Goal: Transaction & Acquisition: Purchase product/service

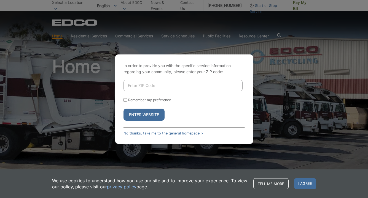
click at [171, 85] on input "Enter ZIP Code" at bounding box center [182, 86] width 119 height 12
type input "92084"
click at [144, 115] on button "Enter Website" at bounding box center [143, 115] width 41 height 12
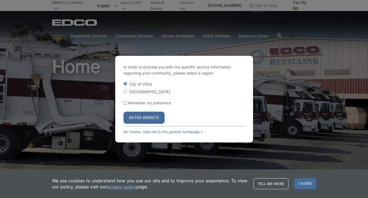
click at [148, 93] on label "[GEOGRAPHIC_DATA]" at bounding box center [149, 92] width 41 height 5
click at [127, 93] on input "[GEOGRAPHIC_DATA]" at bounding box center [125, 92] width 4 height 4
radio input "true"
click at [139, 106] on form "City of Vista Vista County Remember my preference Enter Website" at bounding box center [183, 102] width 121 height 43
click at [134, 105] on label "Remember my preference" at bounding box center [149, 103] width 43 height 4
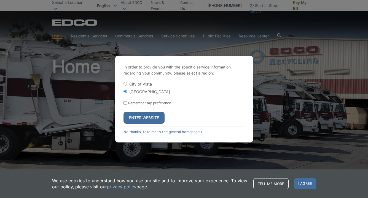
click at [127, 105] on input "Remember my preference" at bounding box center [125, 103] width 4 height 4
checkbox input "true"
click at [139, 117] on button "Enter Website" at bounding box center [143, 118] width 41 height 12
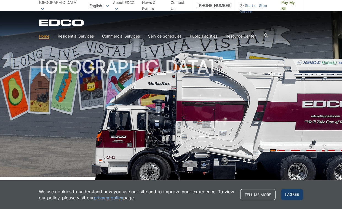
click at [298, 195] on span "I agree" at bounding box center [292, 194] width 22 height 11
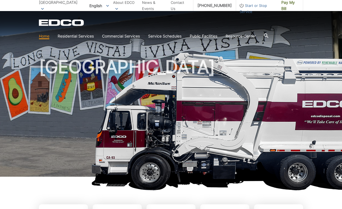
click at [44, 8] on icon at bounding box center [42, 9] width 3 height 2
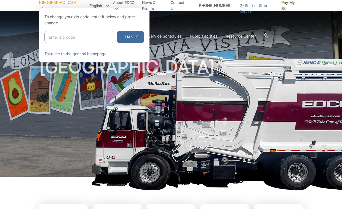
click at [44, 6] on span at bounding box center [42, 9] width 3 height 6
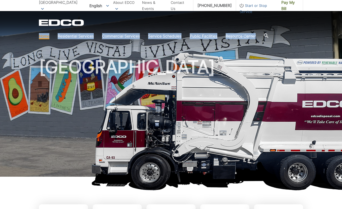
drag, startPoint x: 341, startPoint y: 23, endPoint x: 344, endPoint y: 29, distance: 6.5
click at [342, 30] on html "Home Back Home Residential Services Overview Curbside Pickup Recycling Organic …" at bounding box center [171, 104] width 342 height 209
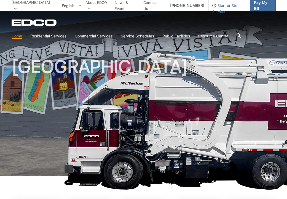
click at [264, 6] on span "Pay My Bill" at bounding box center [262, 5] width 17 height 12
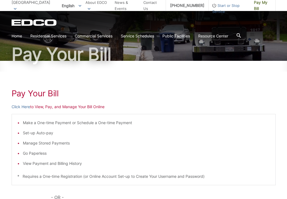
scroll to position [34, 0]
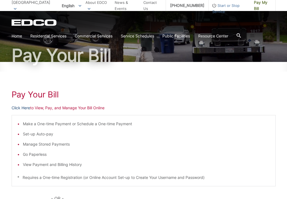
click at [22, 107] on link "Click Here" at bounding box center [21, 108] width 18 height 6
